Goal: Task Accomplishment & Management: Complete application form

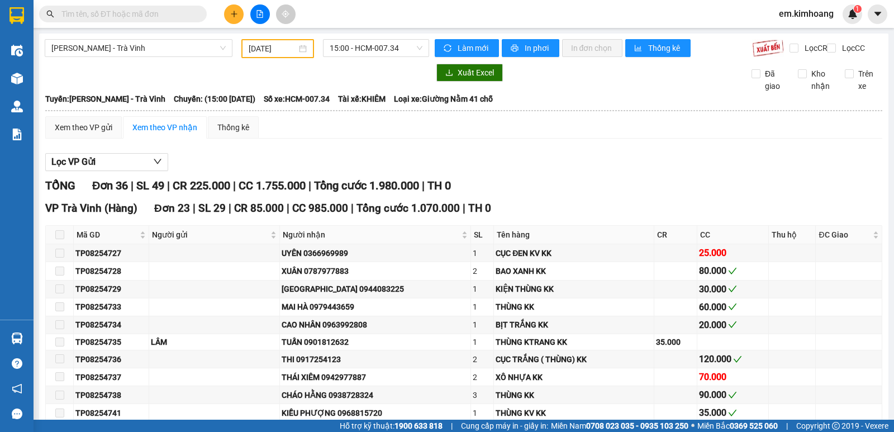
scroll to position [1035, 0]
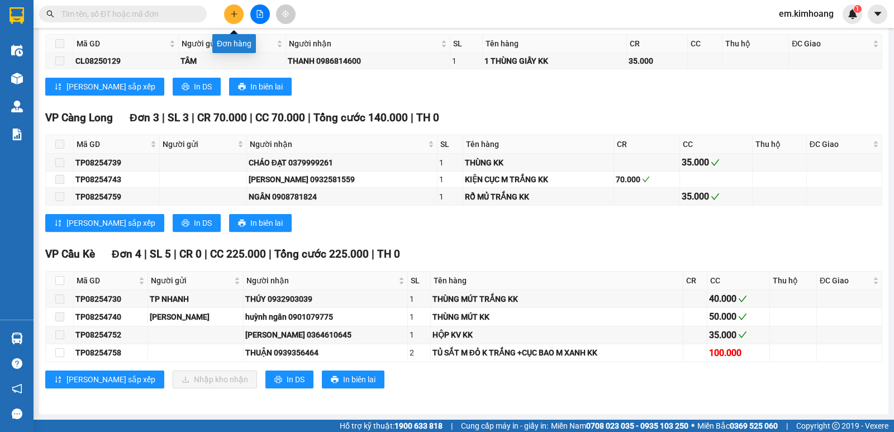
click at [238, 14] on button at bounding box center [234, 14] width 20 height 20
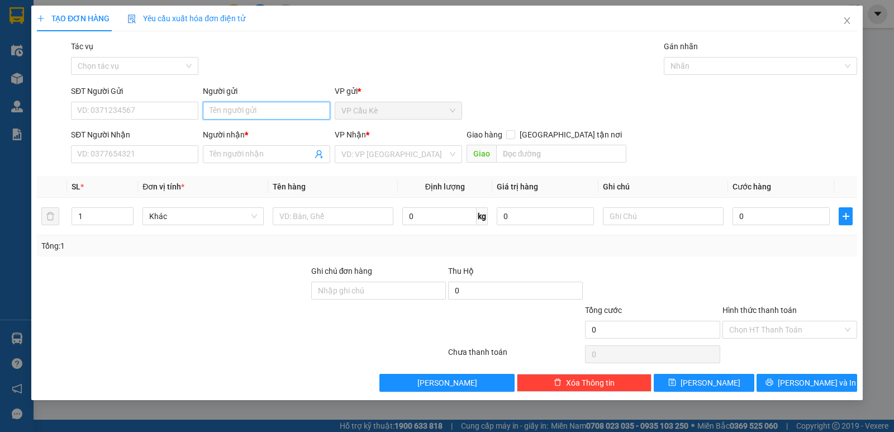
click at [312, 112] on input "Người gửi" at bounding box center [266, 111] width 127 height 18
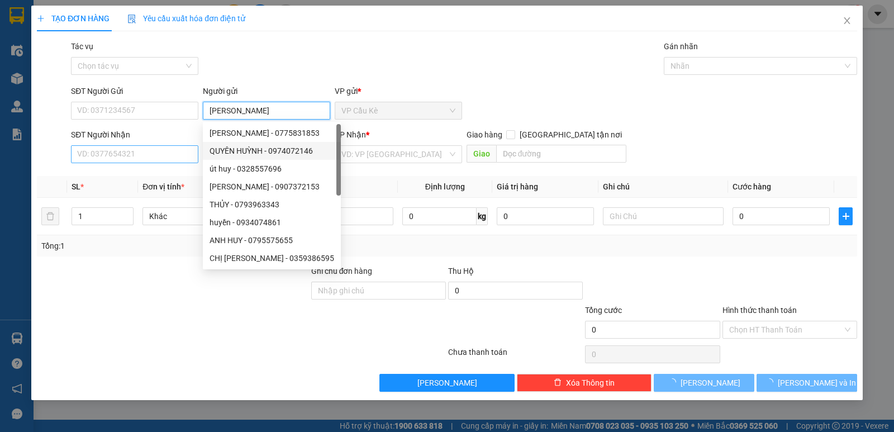
type input "[PERSON_NAME]"
click at [169, 151] on input "SĐT Người Nhận" at bounding box center [134, 154] width 127 height 18
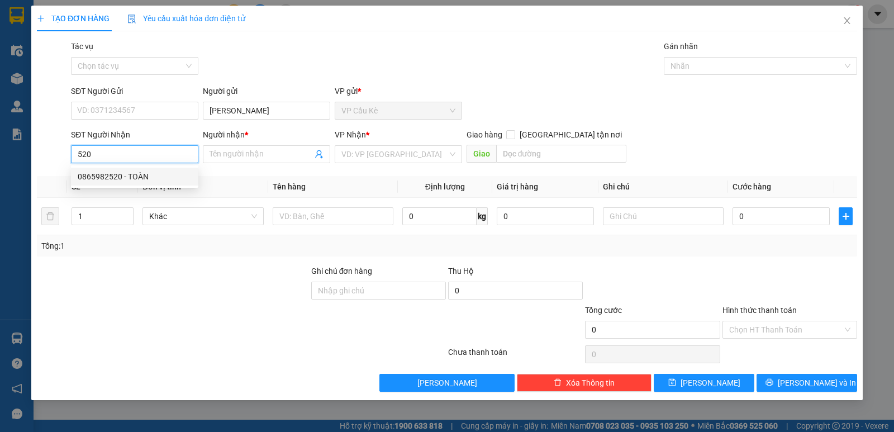
click at [183, 181] on div "0865982520 - TOÀN" at bounding box center [135, 176] width 114 height 12
type input "0865982520"
type input "TOÀN"
type input "25.000"
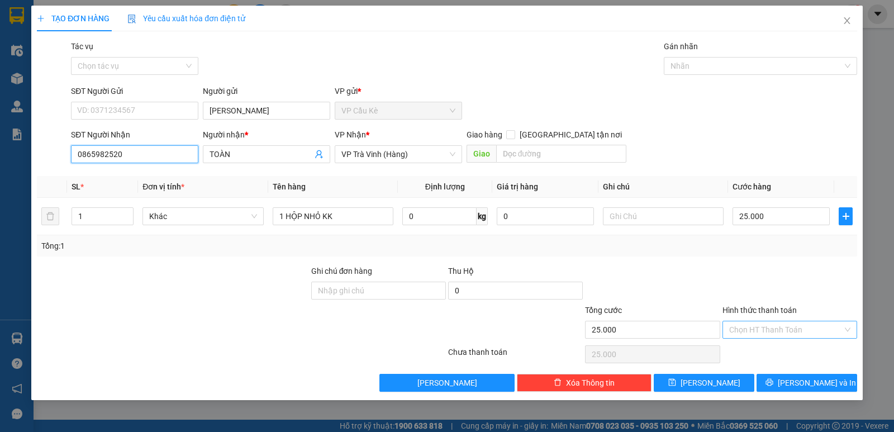
type input "0865982520"
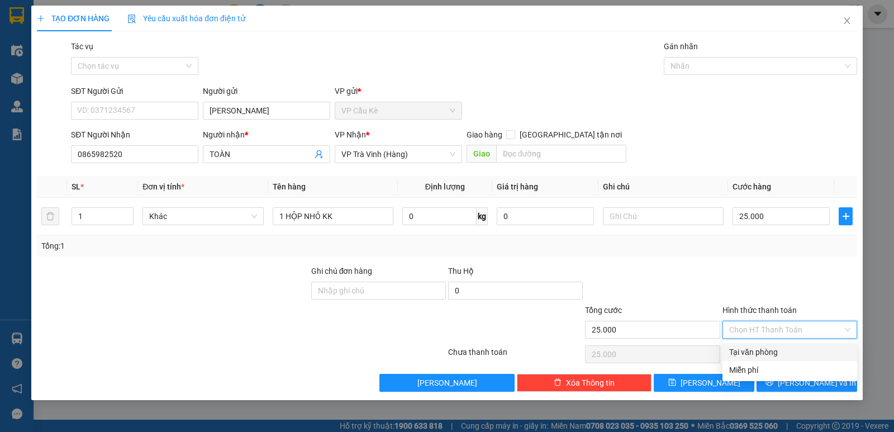
click at [794, 326] on input "Hình thức thanh toán" at bounding box center [785, 329] width 113 height 17
click at [798, 351] on div "Tại văn phòng" at bounding box center [789, 352] width 121 height 12
type input "0"
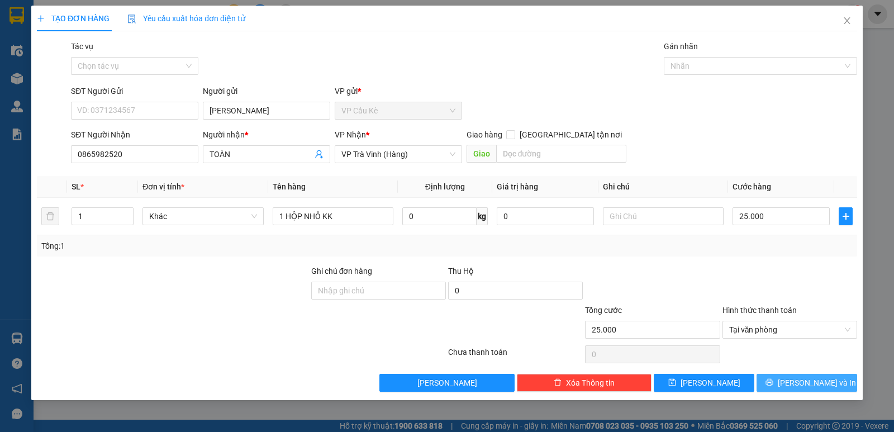
click at [773, 380] on icon "printer" at bounding box center [769, 382] width 8 height 8
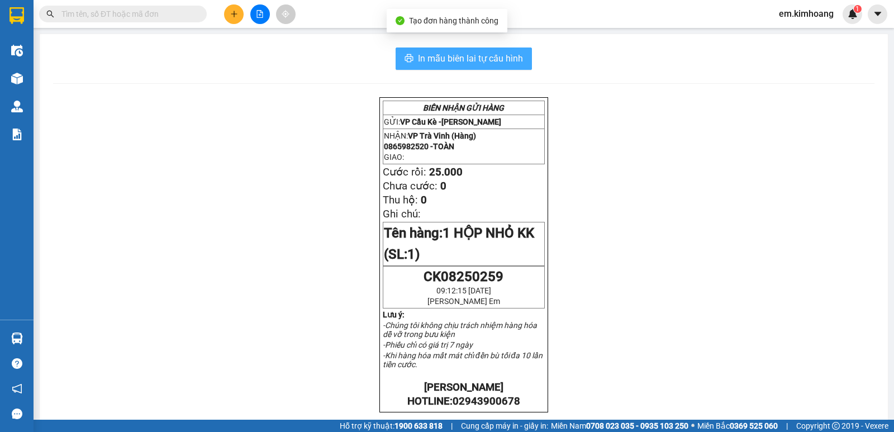
click at [422, 57] on span "In mẫu biên lai tự cấu hình" at bounding box center [470, 58] width 105 height 14
